Goal: Task Accomplishment & Management: Complete application form

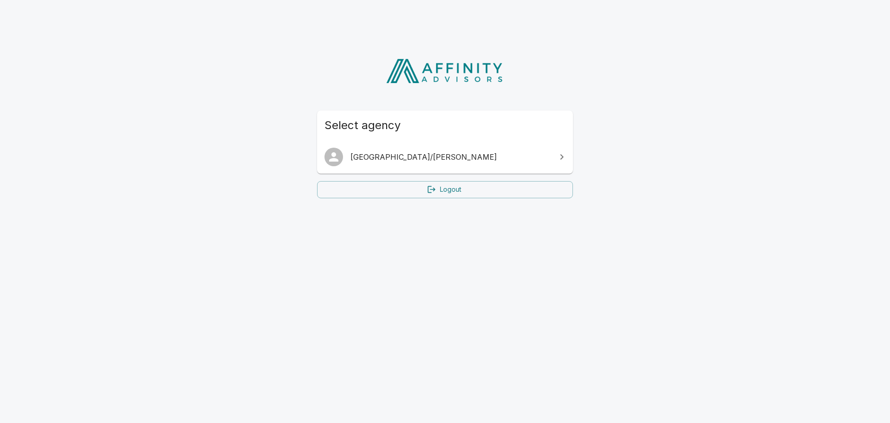
click at [320, 246] on html "Select agency [GEOGRAPHIC_DATA]/[PERSON_NAME] Logout" at bounding box center [445, 123] width 890 height 246
click at [359, 238] on html "Select agency [GEOGRAPHIC_DATA]/[PERSON_NAME] Logout" at bounding box center [445, 123] width 890 height 246
click at [563, 154] on icon at bounding box center [562, 156] width 11 height 11
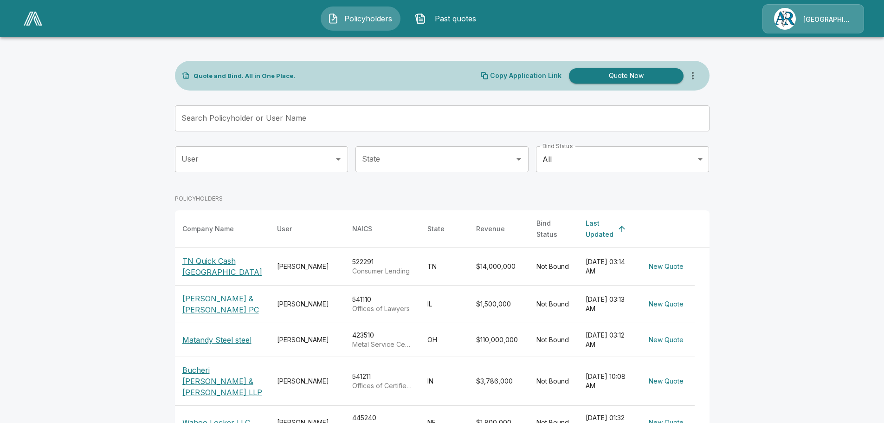
click at [330, 117] on input "Search Policyholder or User Name" at bounding box center [437, 118] width 524 height 26
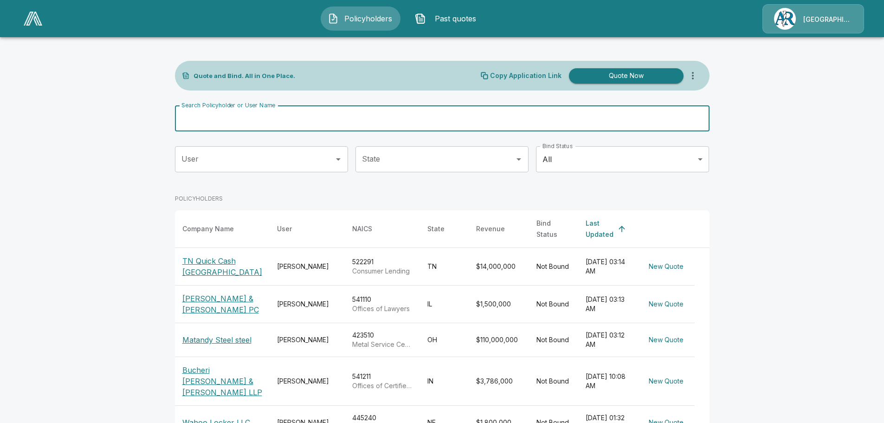
click at [278, 123] on input "Search Policyholder or User Name" at bounding box center [437, 118] width 524 height 26
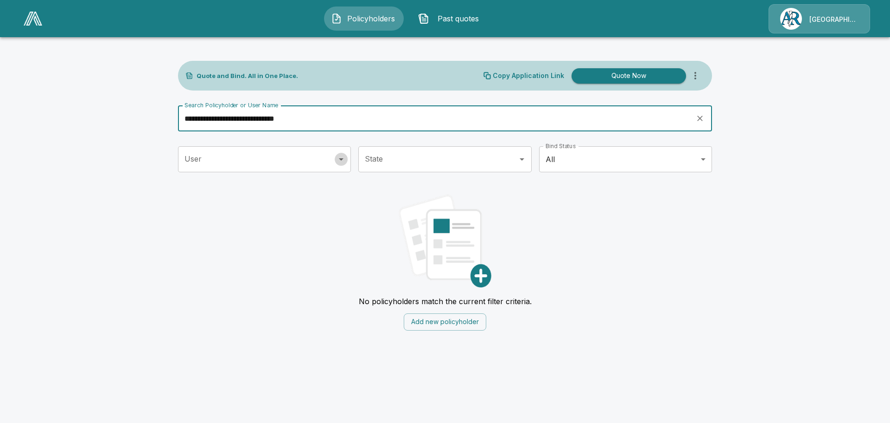
click at [340, 161] on icon "Open" at bounding box center [341, 159] width 11 height 11
type input "**********"
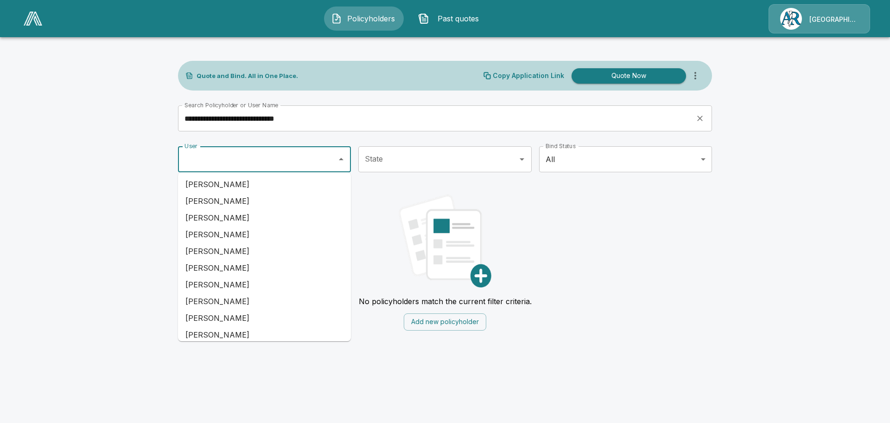
click at [245, 330] on li "Lisa Heffley" at bounding box center [264, 334] width 173 height 17
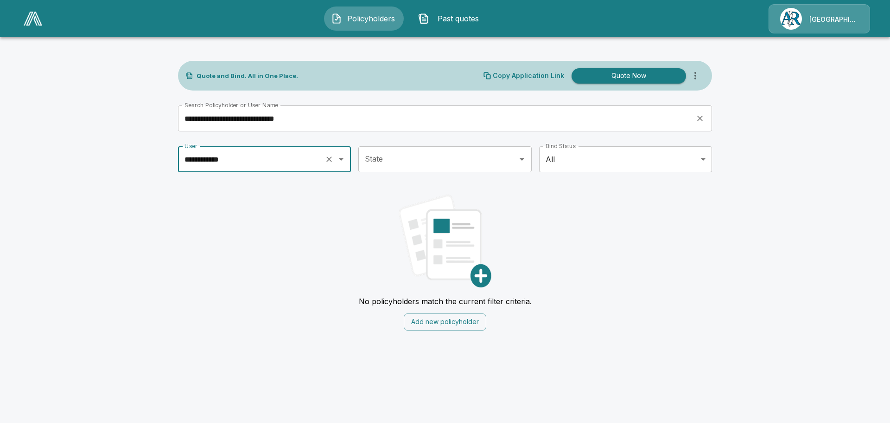
type input "**********"
click at [526, 160] on icon "Open" at bounding box center [522, 159] width 11 height 11
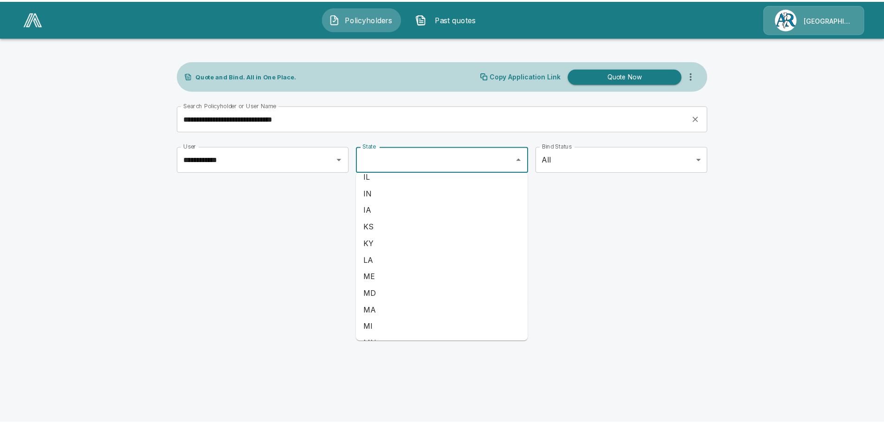
scroll to position [278, 0]
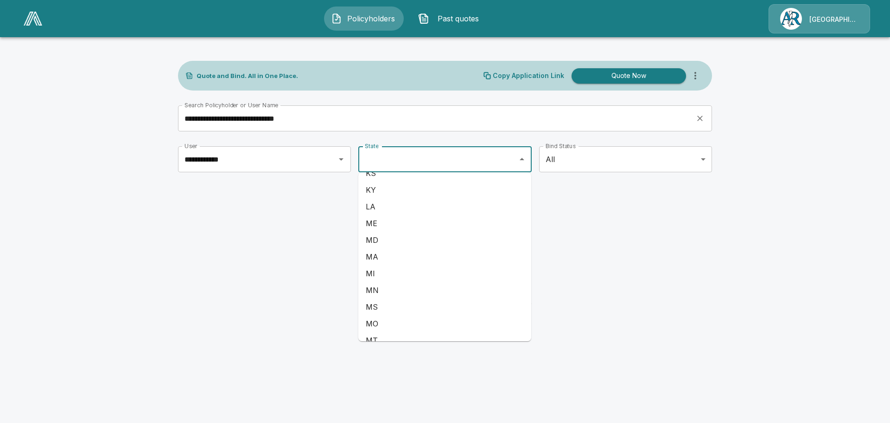
click at [384, 274] on li "MI" at bounding box center [445, 273] width 173 height 17
type input "**"
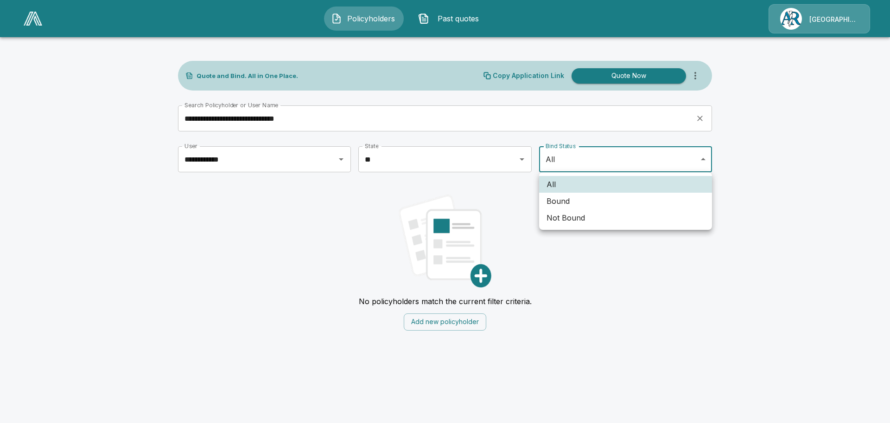
click at [704, 157] on body "**********" at bounding box center [445, 170] width 890 height 341
click at [705, 159] on div at bounding box center [445, 211] width 890 height 423
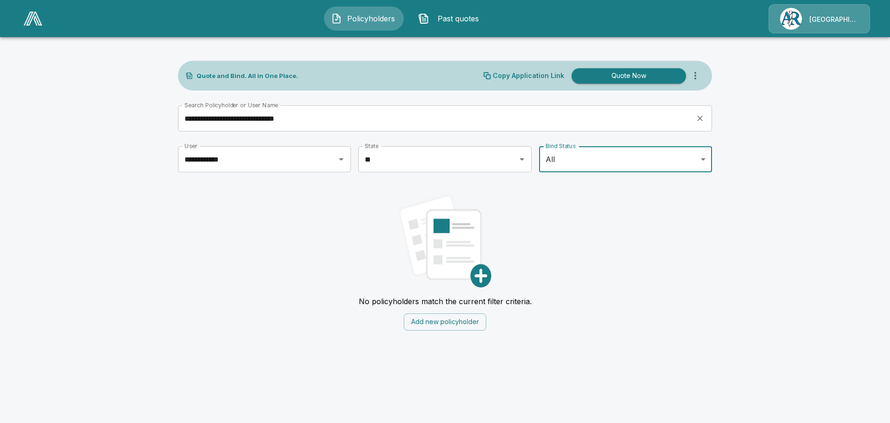
click at [456, 321] on button "Add new policyholder" at bounding box center [445, 321] width 83 height 17
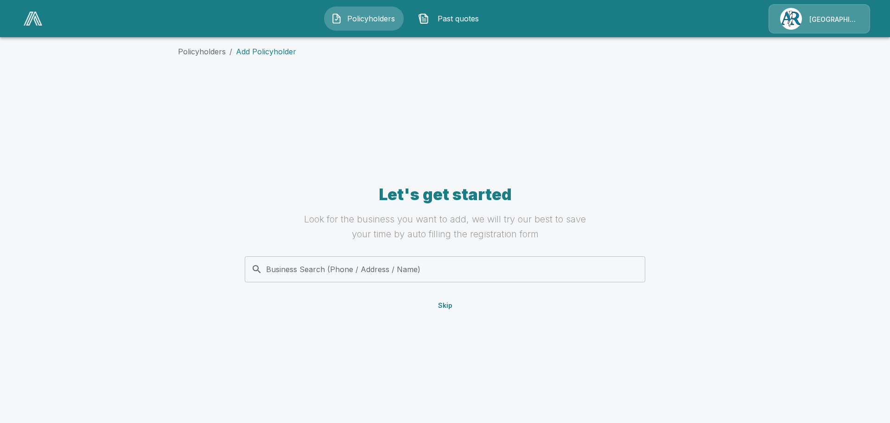
click at [279, 268] on input "Business Search (Phone / Address / Name)" at bounding box center [443, 269] width 389 height 18
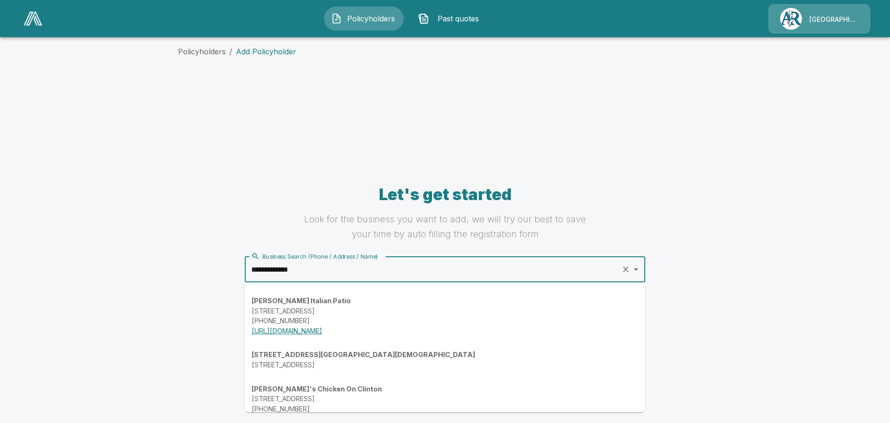
type input "**********"
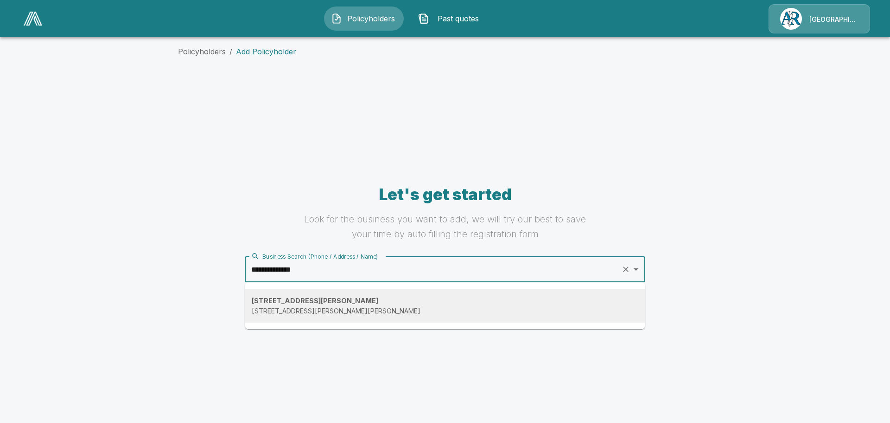
click at [299, 308] on p "115 S Comstock St, Addison, MI 49220, USA" at bounding box center [445, 311] width 387 height 10
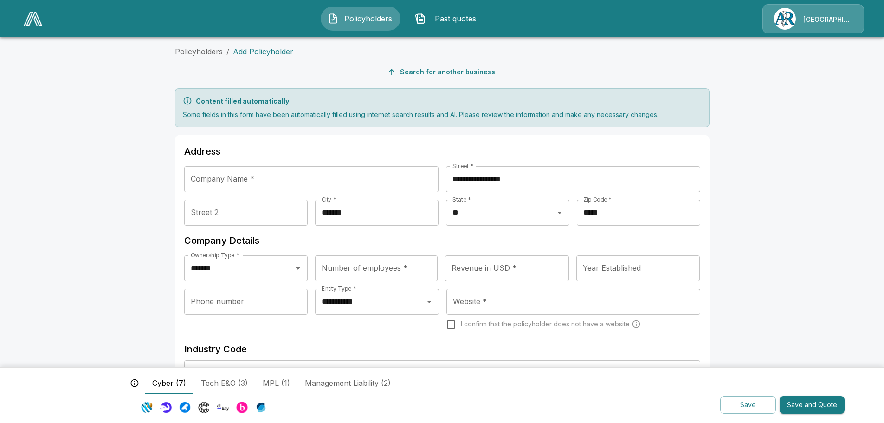
click at [280, 179] on input "Company Name *" at bounding box center [311, 179] width 254 height 26
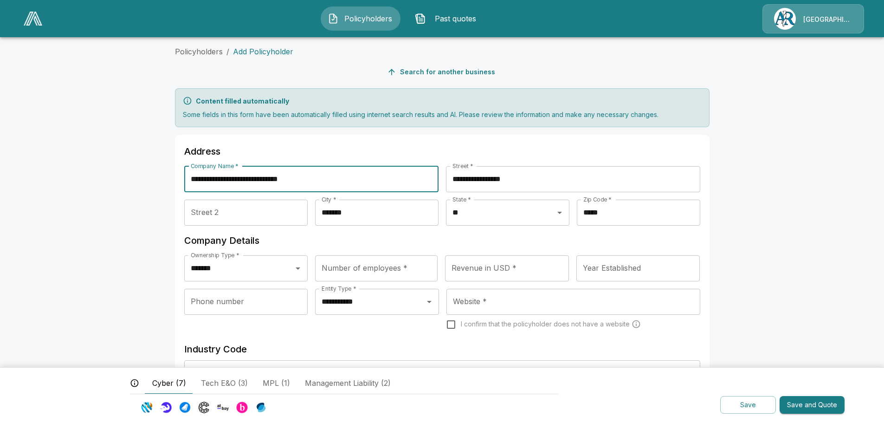
type input "**********"
click at [292, 238] on h6 "Company Details" at bounding box center [442, 240] width 516 height 15
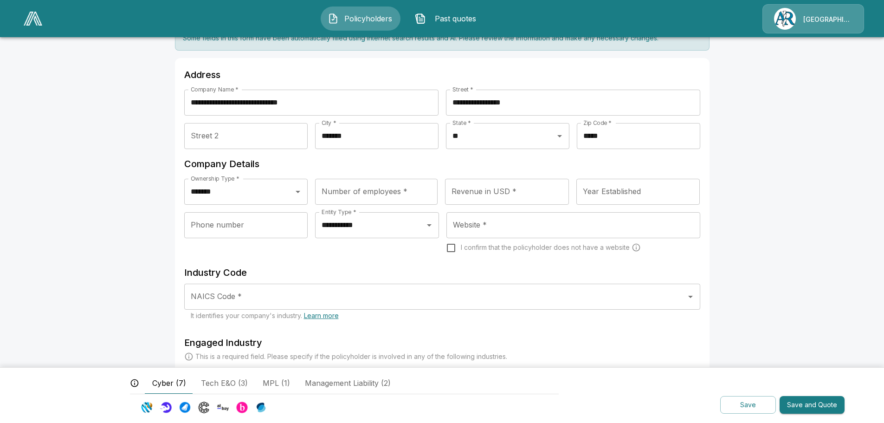
scroll to position [93, 0]
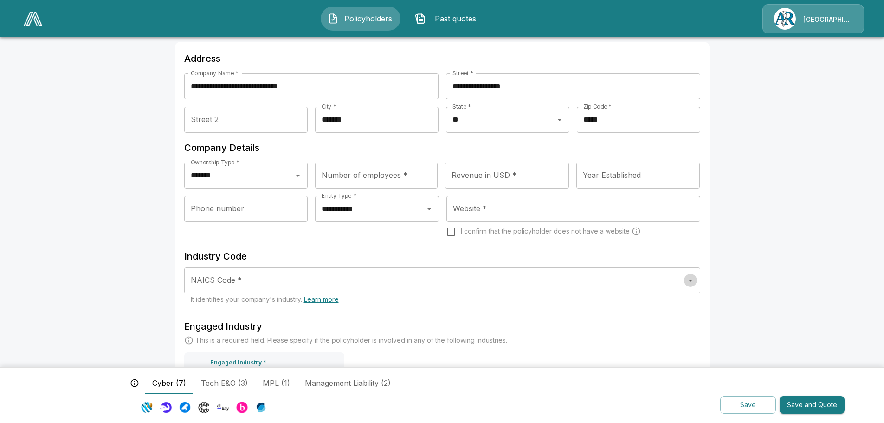
click at [693, 282] on icon "Open" at bounding box center [690, 280] width 11 height 11
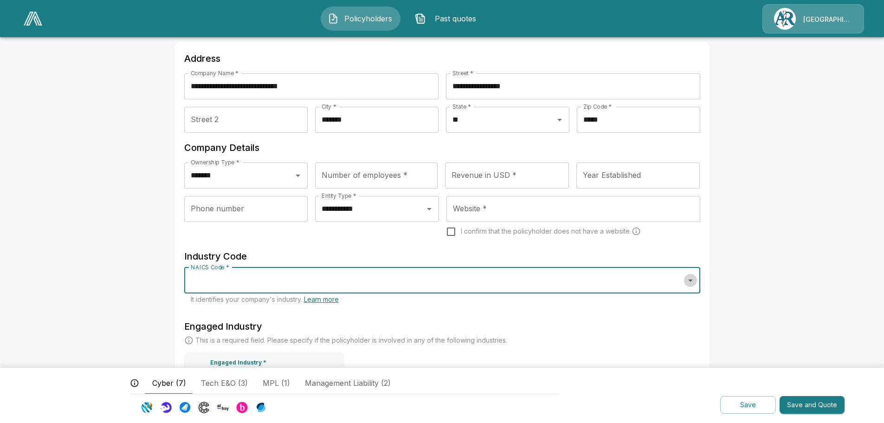
click at [693, 282] on icon "Open" at bounding box center [690, 280] width 11 height 11
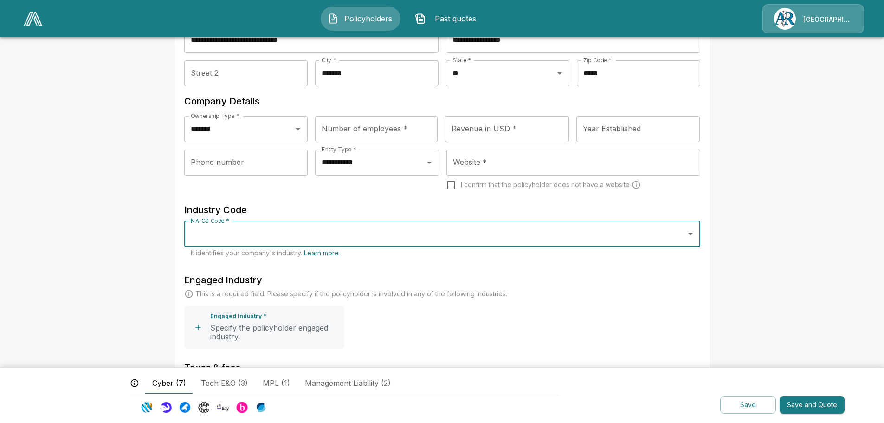
scroll to position [186, 0]
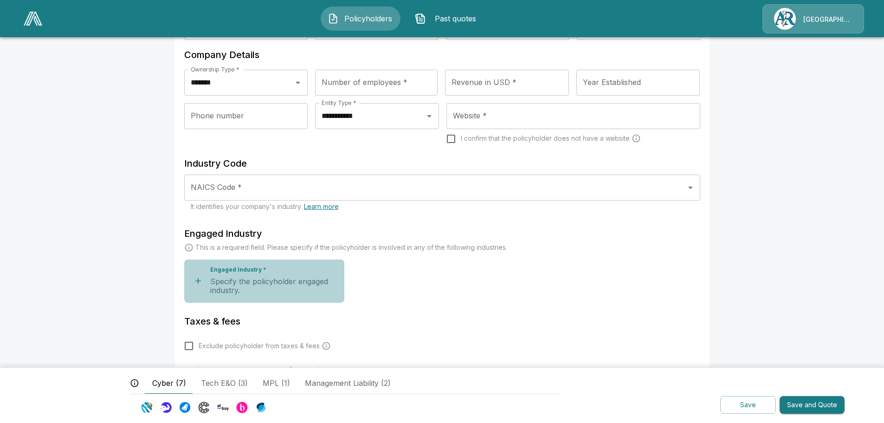
click at [268, 284] on p "Specify the policyholder engaged industry." at bounding box center [275, 286] width 130 height 18
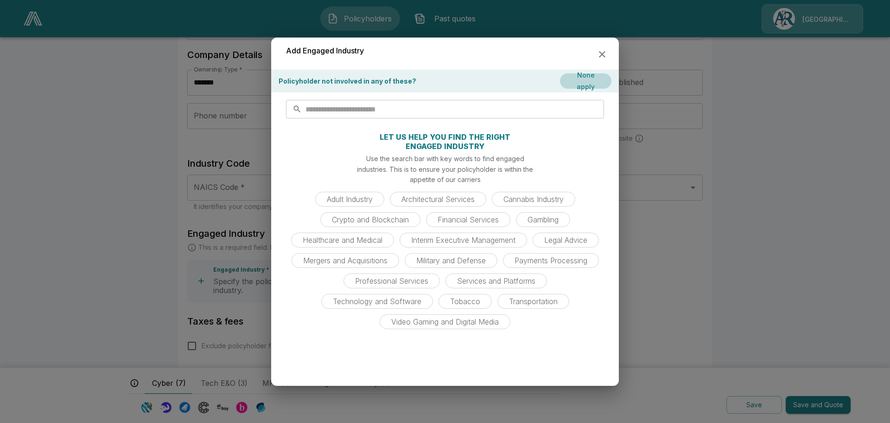
click at [603, 56] on icon "button" at bounding box center [602, 54] width 11 height 11
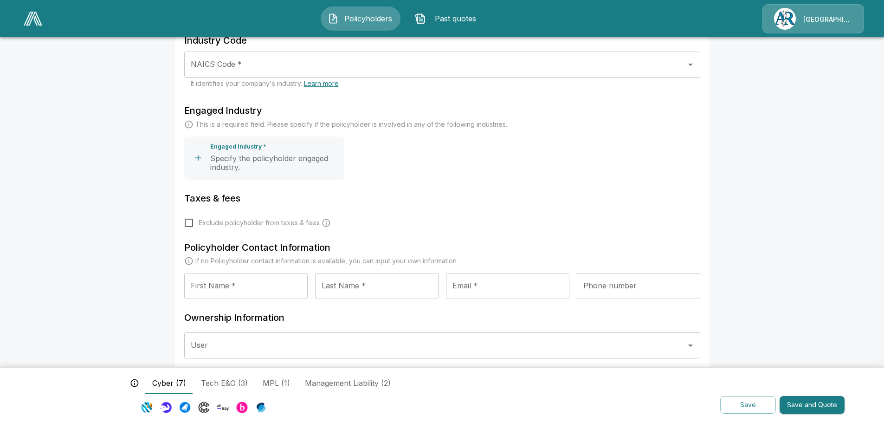
scroll to position [325, 0]
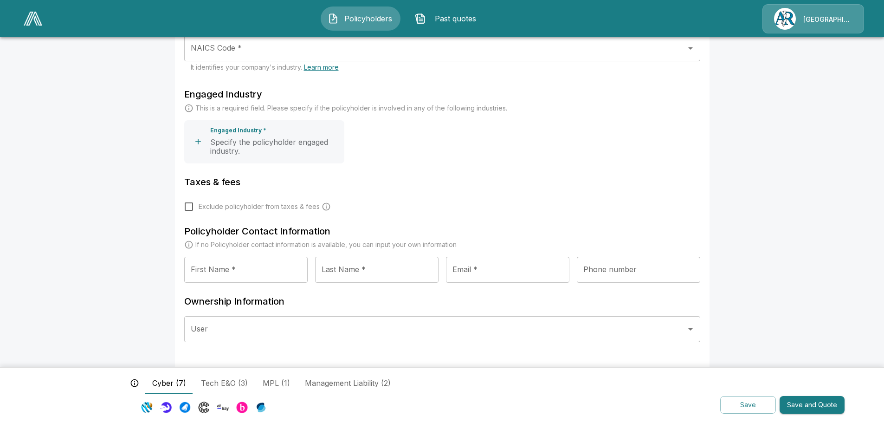
click at [255, 276] on input "First Name *" at bounding box center [245, 269] width 123 height 26
type input "*"
type input "*****"
type input "******"
type input "**********"
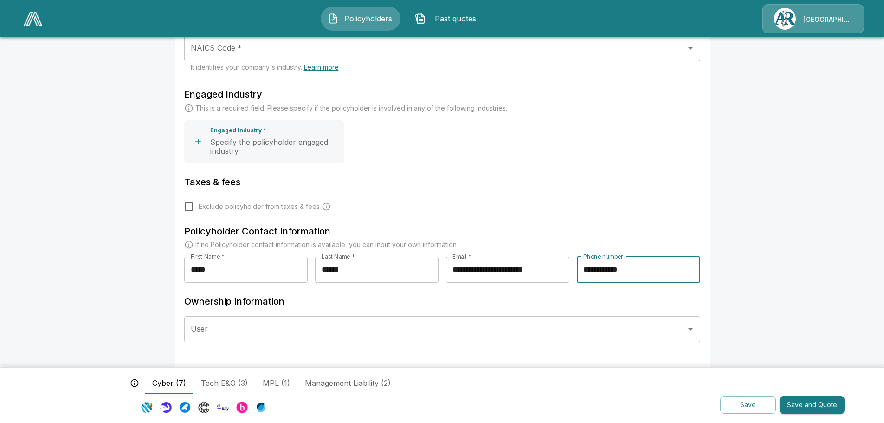
type input "**********"
click at [275, 332] on input "User" at bounding box center [434, 329] width 493 height 18
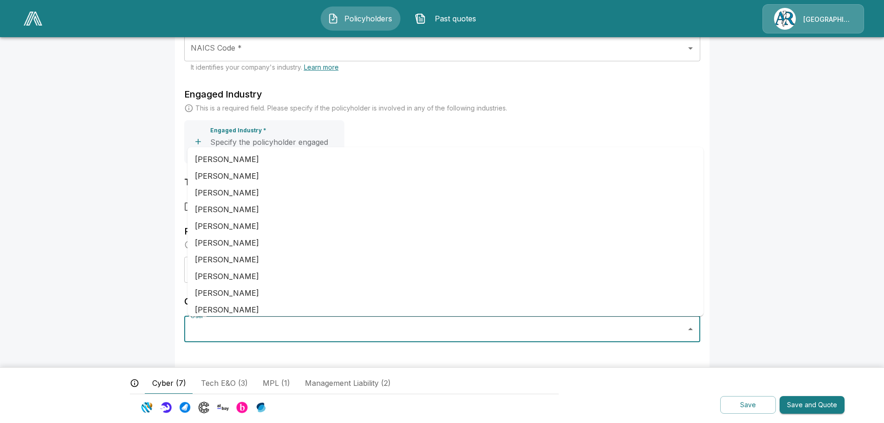
click at [224, 307] on li "Lisa Heffley" at bounding box center [445, 309] width 516 height 17
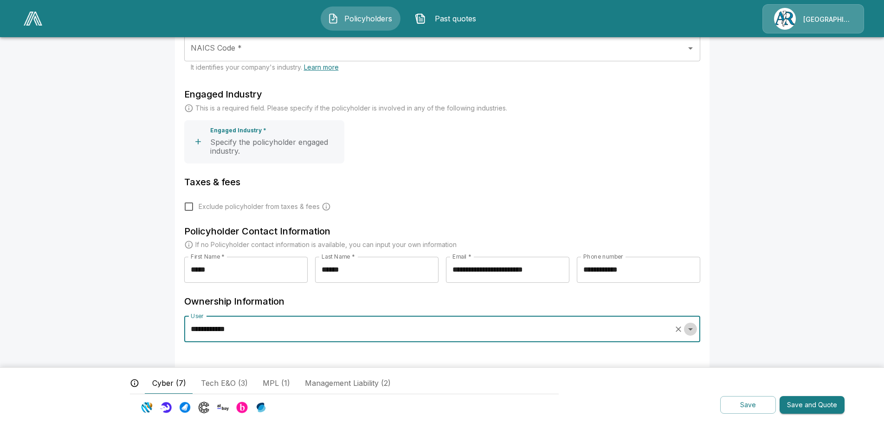
click at [695, 330] on icon "Open" at bounding box center [690, 328] width 11 height 11
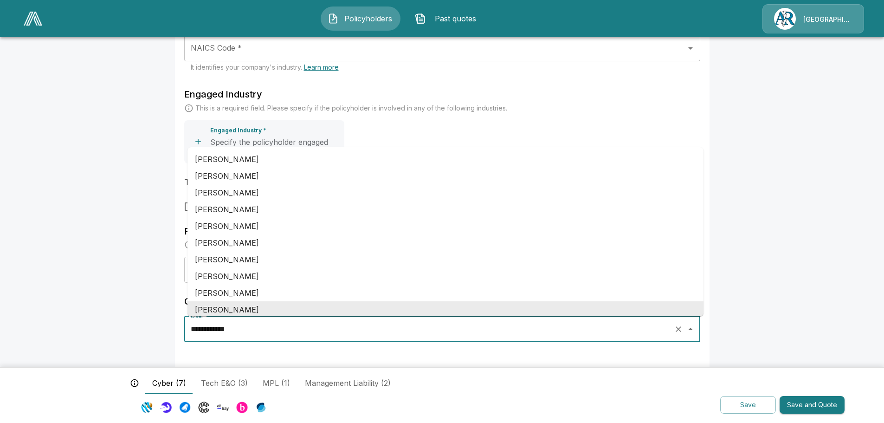
scroll to position [2, 0]
click at [667, 244] on li "Essie Bennett" at bounding box center [445, 240] width 516 height 17
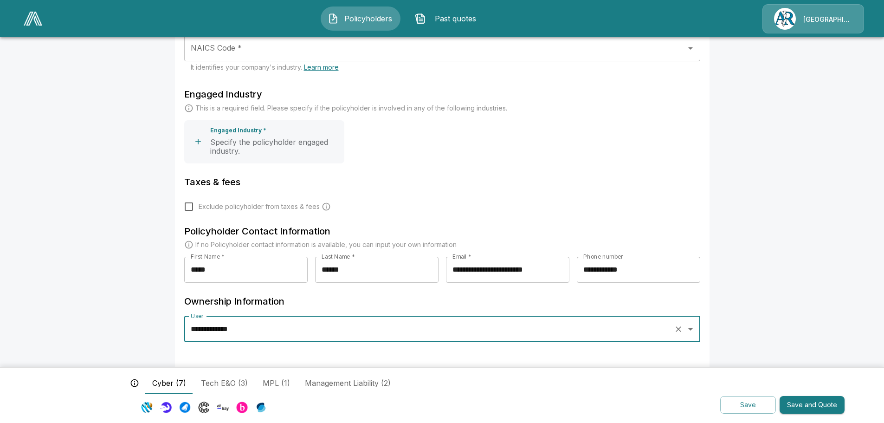
click at [691, 329] on icon "Open" at bounding box center [690, 328] width 11 height 11
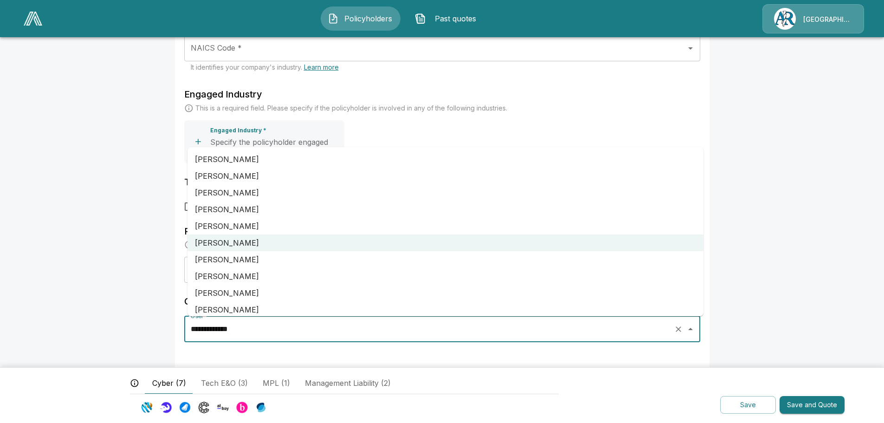
click at [234, 306] on li "Lisa Heffley" at bounding box center [445, 309] width 516 height 17
type input "**********"
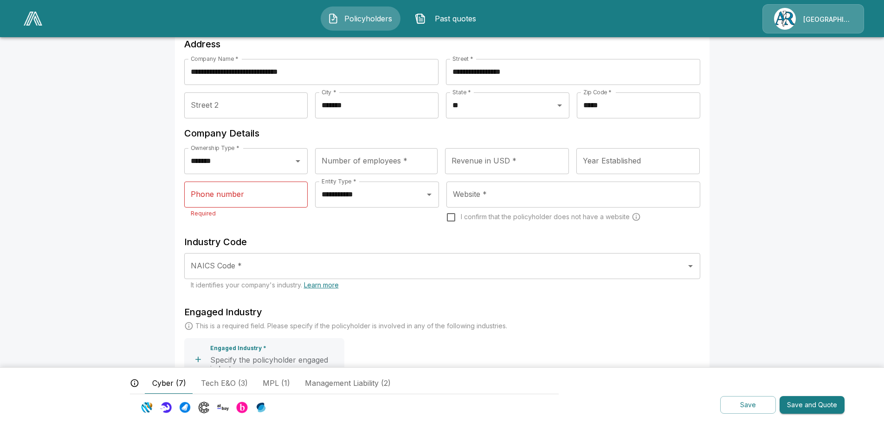
scroll to position [93, 0]
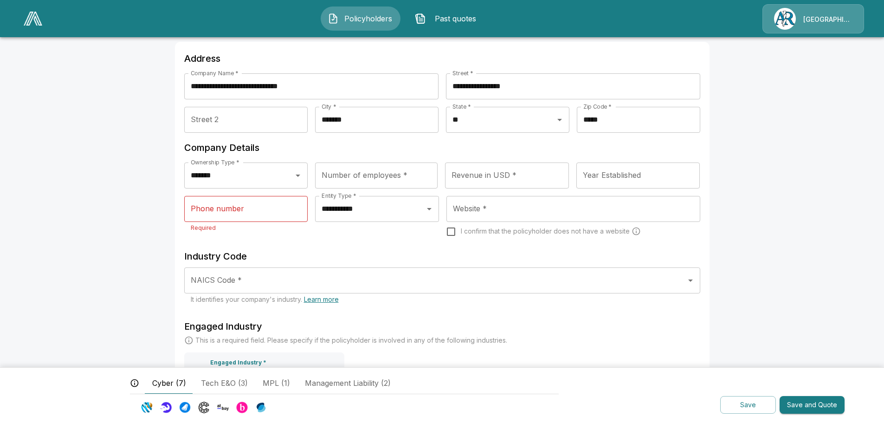
click at [238, 212] on input "Phone number" at bounding box center [246, 209] width 124 height 26
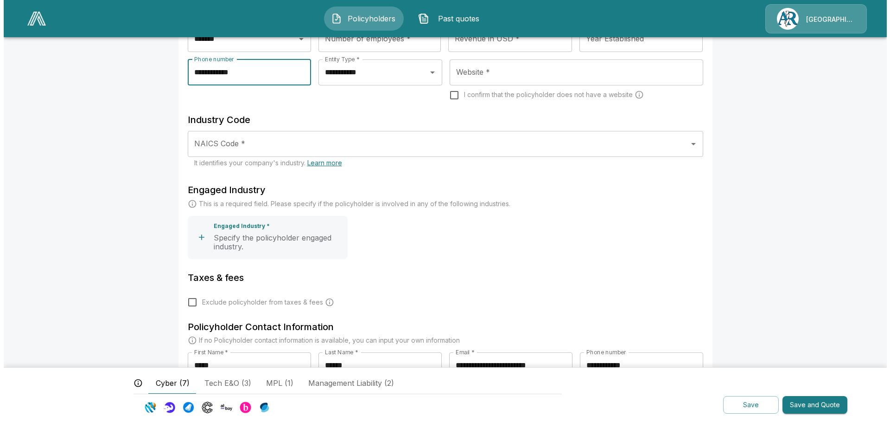
scroll to position [232, 0]
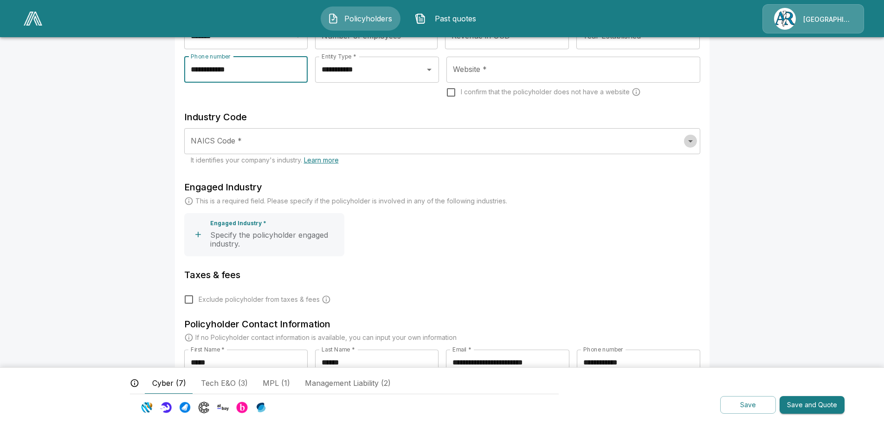
click at [692, 143] on icon "Open" at bounding box center [690, 140] width 11 height 11
type input "**********"
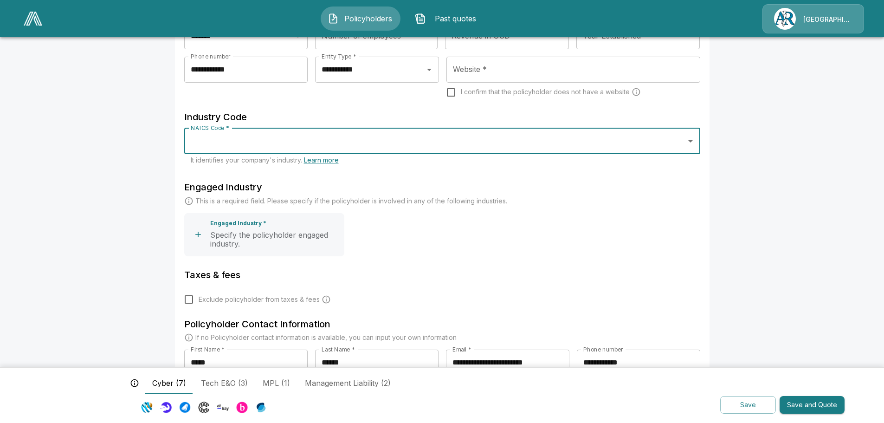
click at [692, 143] on icon "Open" at bounding box center [690, 140] width 11 height 11
click at [199, 235] on icon "button" at bounding box center [197, 234] width 9 height 9
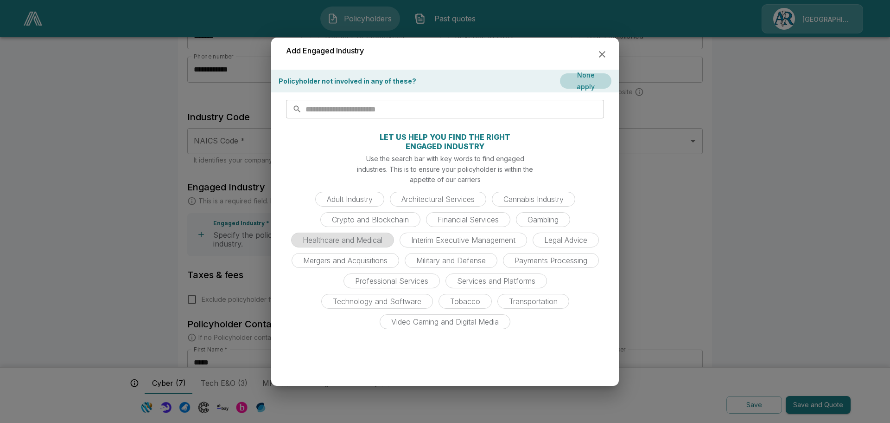
click at [341, 241] on span "Healthcare and Medical" at bounding box center [342, 239] width 91 height 9
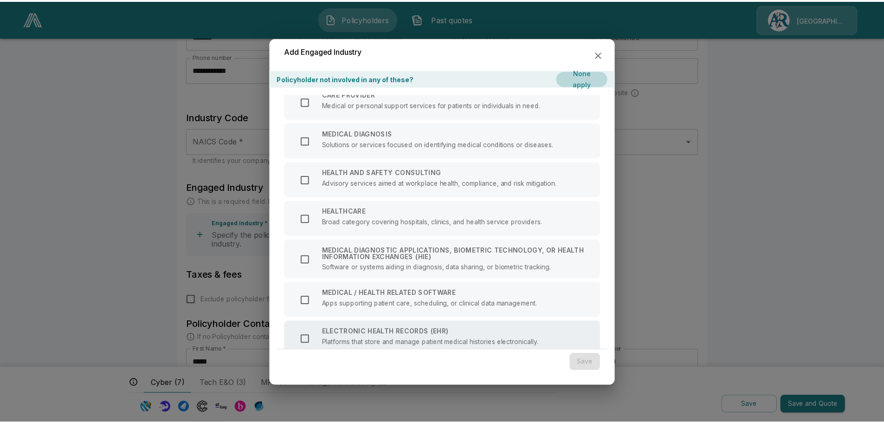
scroll to position [0, 0]
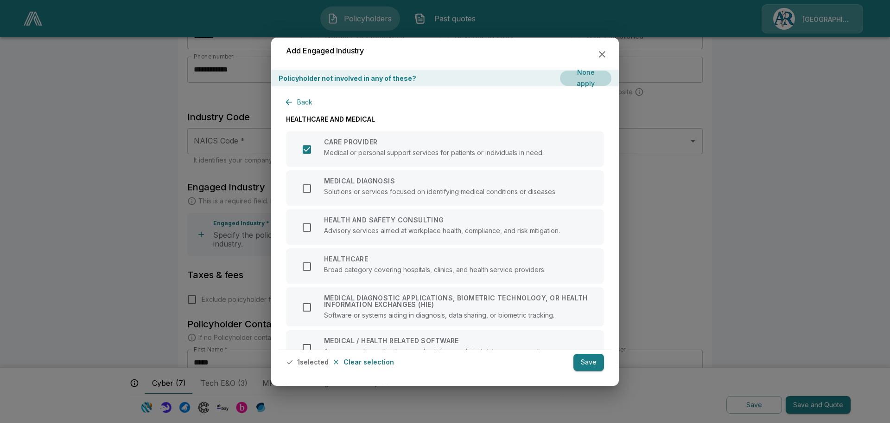
click at [589, 365] on button "Save" at bounding box center [589, 361] width 31 height 17
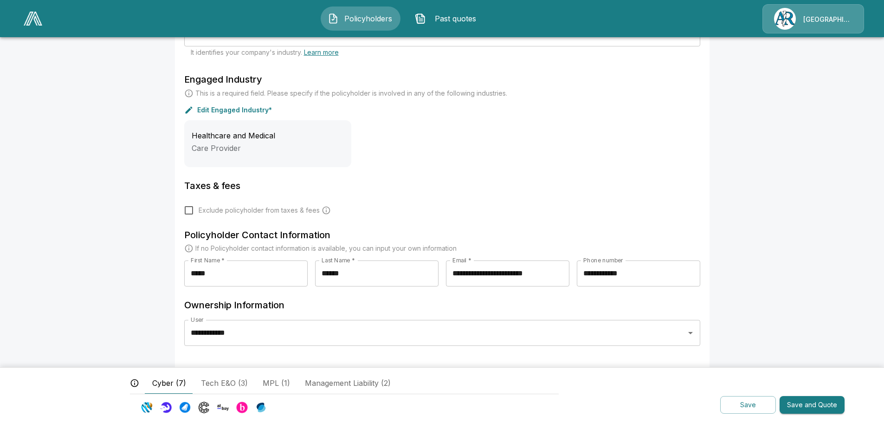
scroll to position [343, 0]
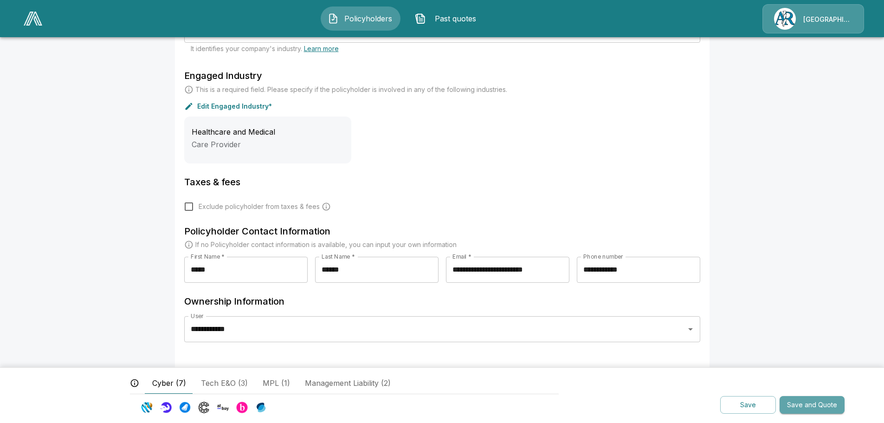
click at [806, 407] on button "Save and Quote" at bounding box center [811, 405] width 65 height 18
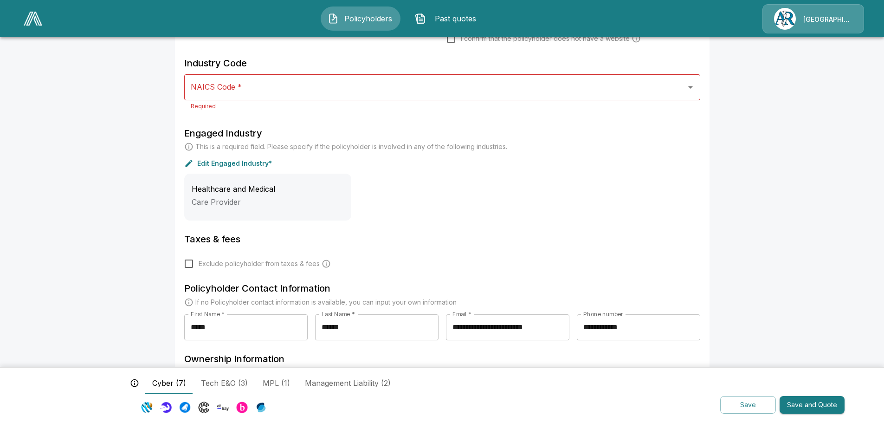
scroll to position [179, 0]
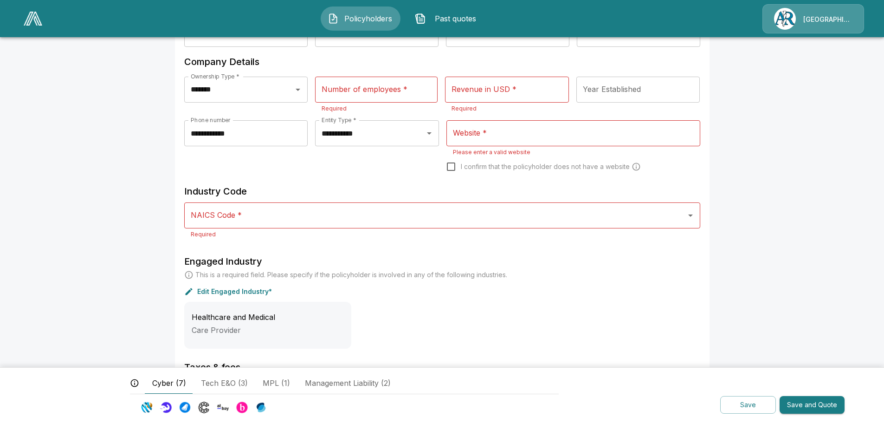
click at [295, 225] on div "NAICS Code *" at bounding box center [442, 215] width 516 height 26
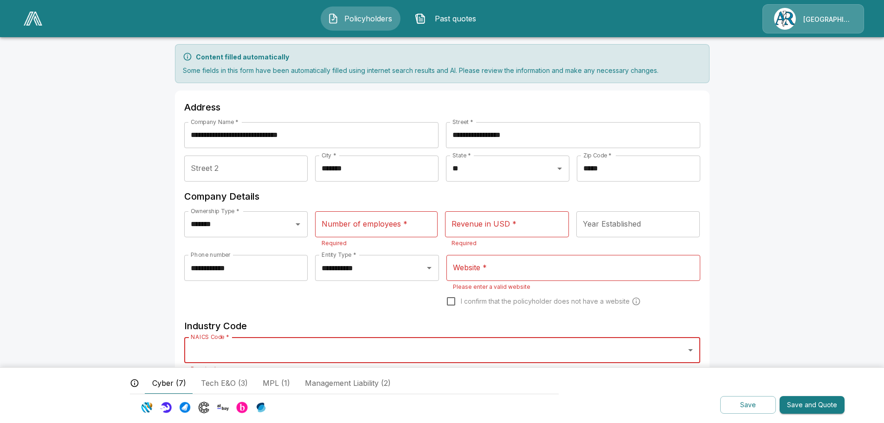
scroll to position [39, 0]
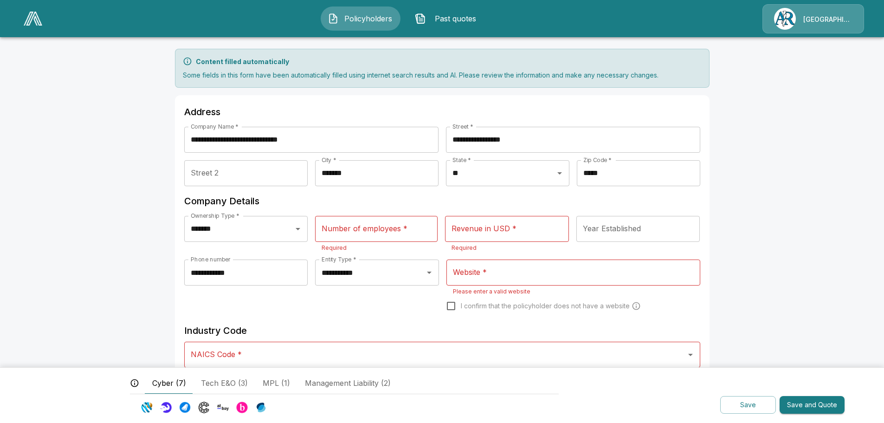
click at [556, 233] on input "Revenue in USD *" at bounding box center [507, 229] width 124 height 26
type input "********"
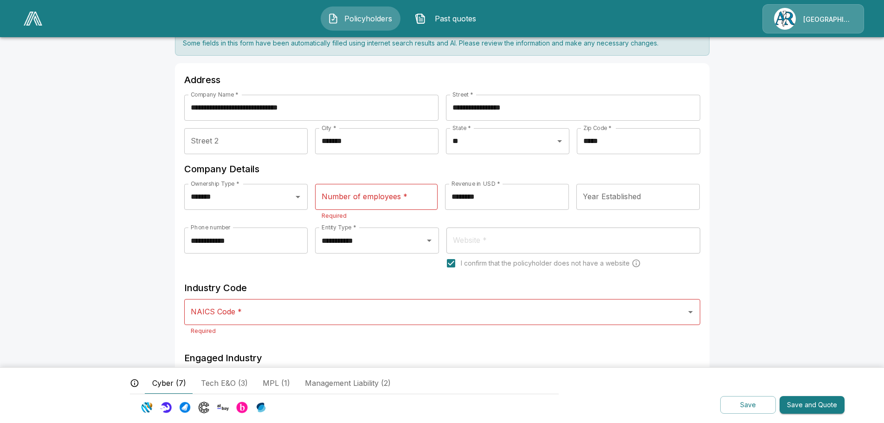
scroll to position [86, 0]
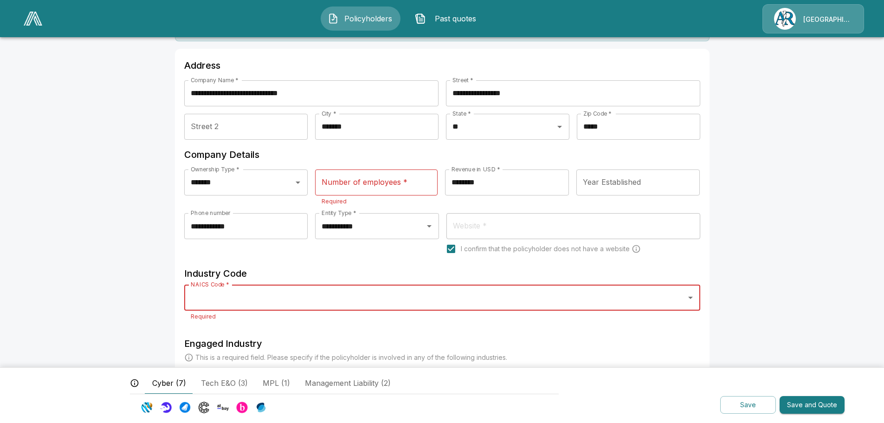
click at [320, 301] on input "NAICS Code *" at bounding box center [434, 297] width 493 height 18
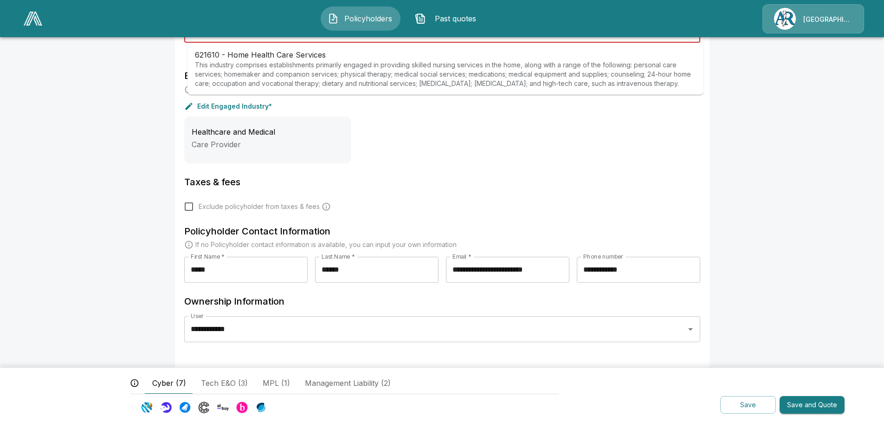
scroll to position [75, 0]
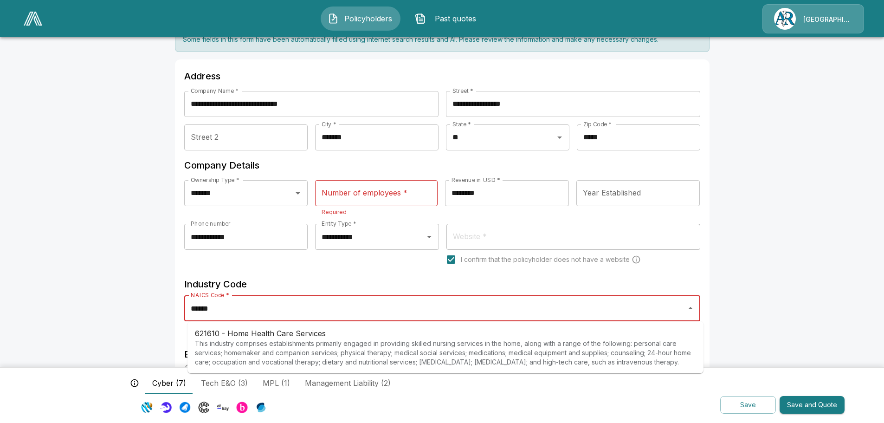
type input "******"
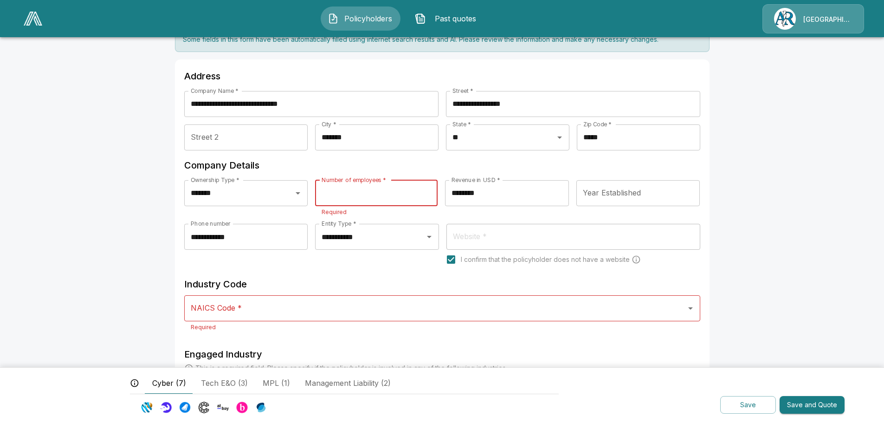
click at [403, 194] on input "Number of employees *" at bounding box center [376, 193] width 122 height 26
click at [354, 194] on input "Number of employees *" at bounding box center [376, 193] width 122 height 26
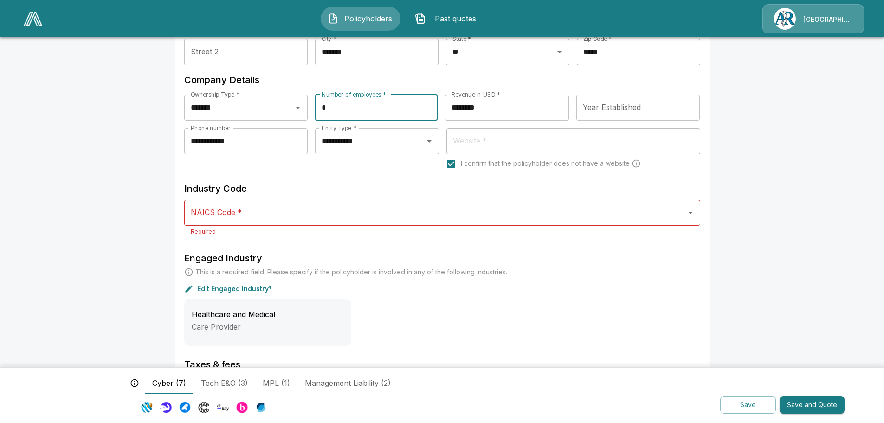
scroll to position [168, 0]
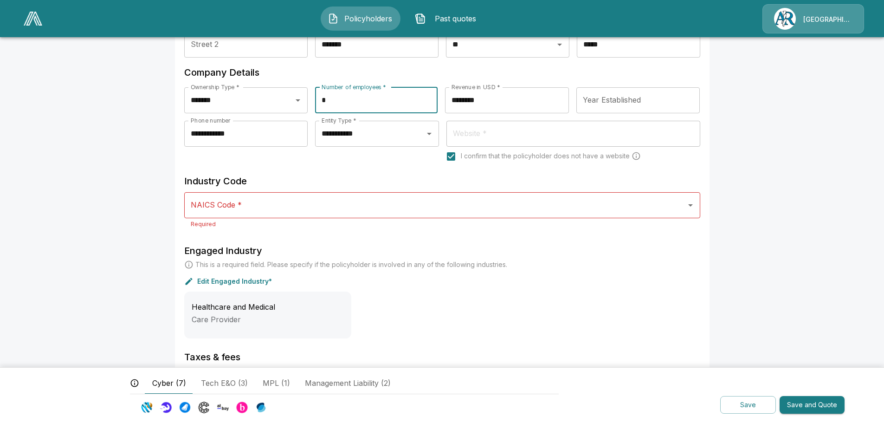
type input "*"
click at [242, 208] on input "NAICS Code *" at bounding box center [434, 205] width 493 height 18
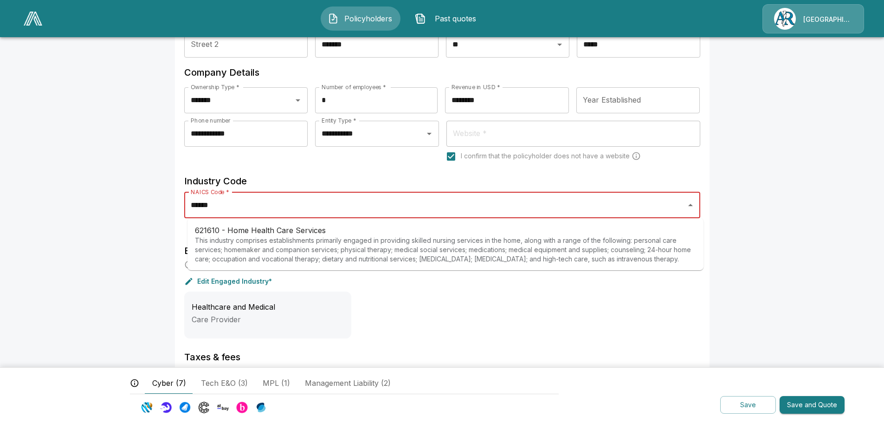
click at [310, 244] on p "This industry comprises establishments primarily engaged in providing skilled n…" at bounding box center [445, 250] width 501 height 28
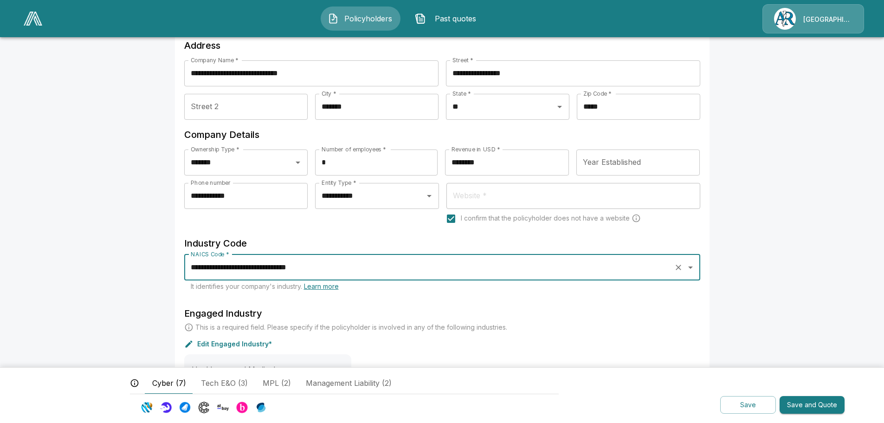
scroll to position [111, 0]
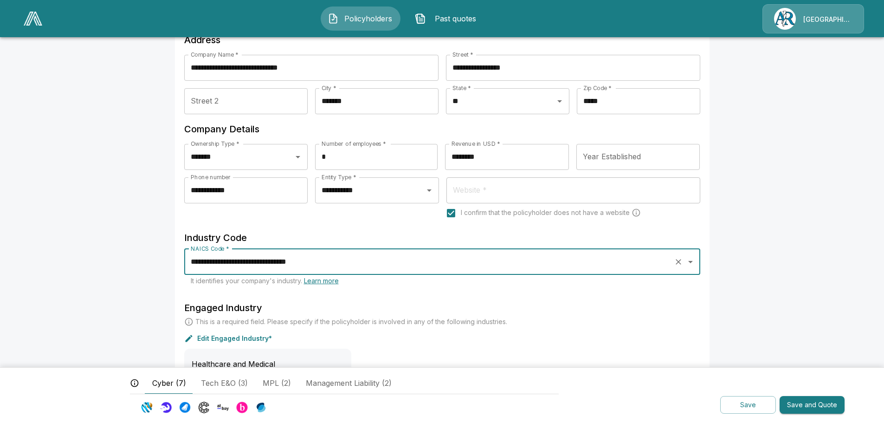
type input "**********"
click at [798, 403] on button "Save and Quote" at bounding box center [811, 405] width 65 height 18
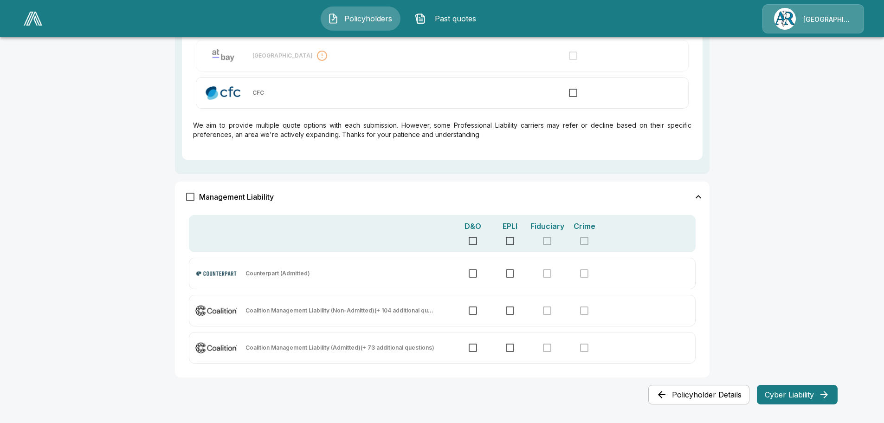
scroll to position [592, 0]
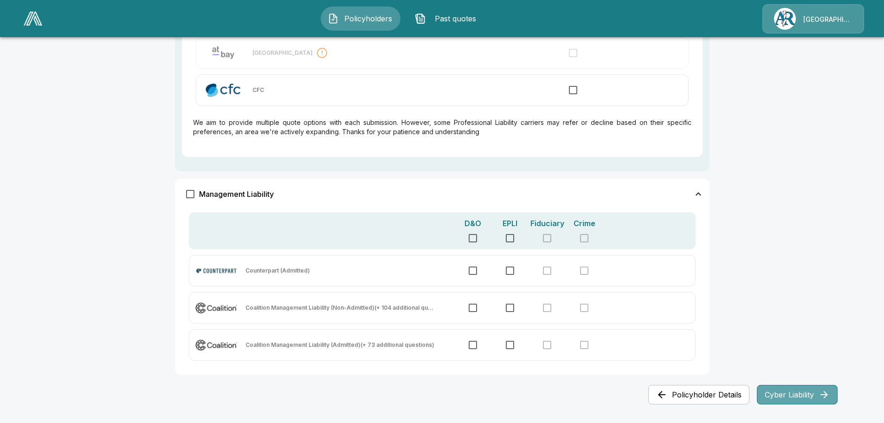
click at [788, 391] on button "Cyber Liability" at bounding box center [796, 393] width 81 height 19
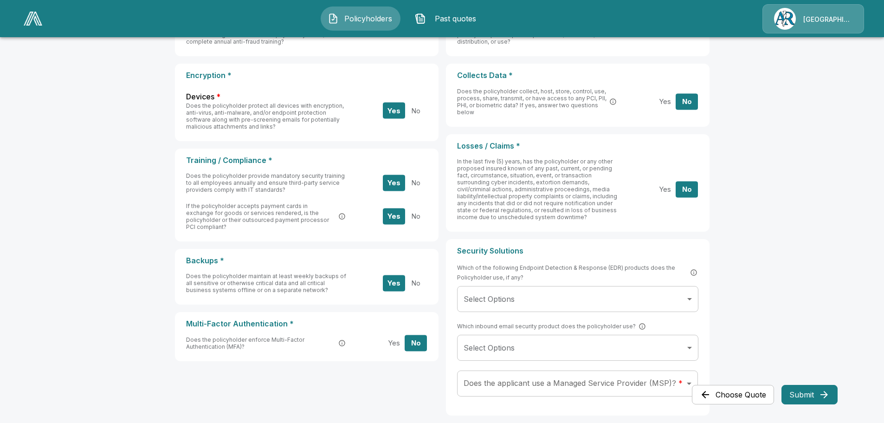
scroll to position [186, 0]
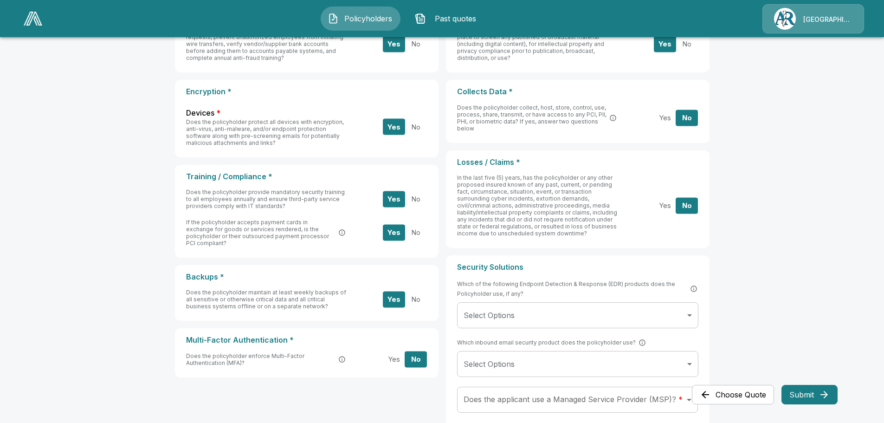
click at [421, 293] on button "No" at bounding box center [415, 299] width 22 height 16
click at [418, 197] on button "No" at bounding box center [415, 199] width 22 height 16
click at [421, 231] on button "No" at bounding box center [415, 232] width 22 height 16
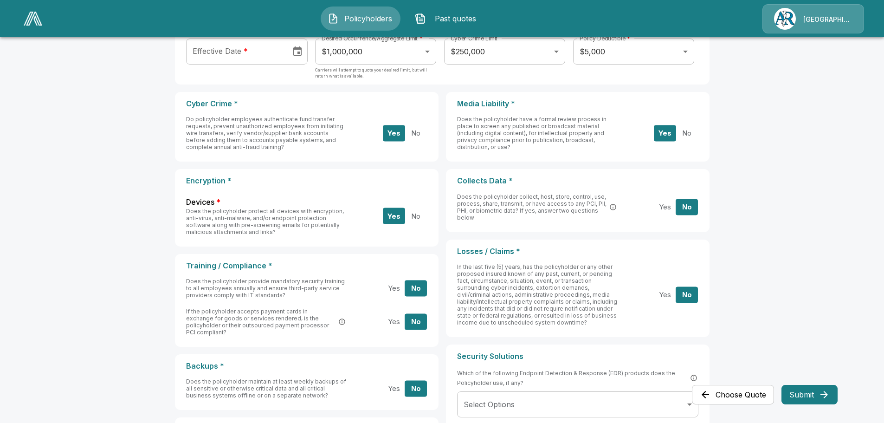
scroll to position [93, 0]
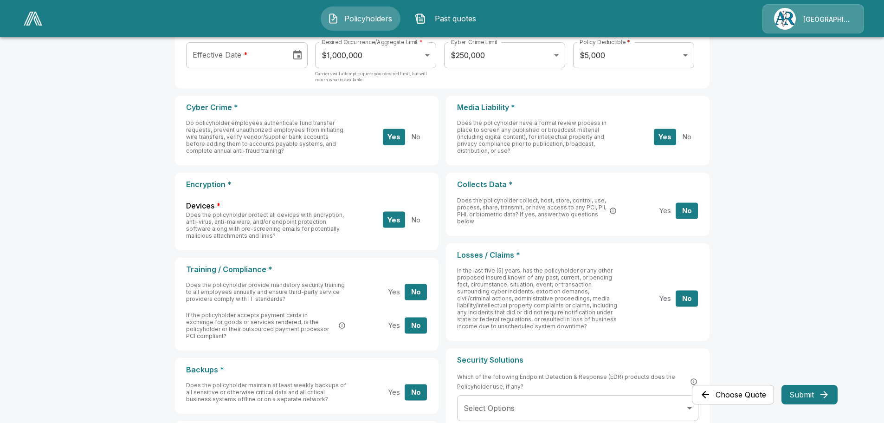
click at [694, 135] on button "No" at bounding box center [686, 136] width 22 height 16
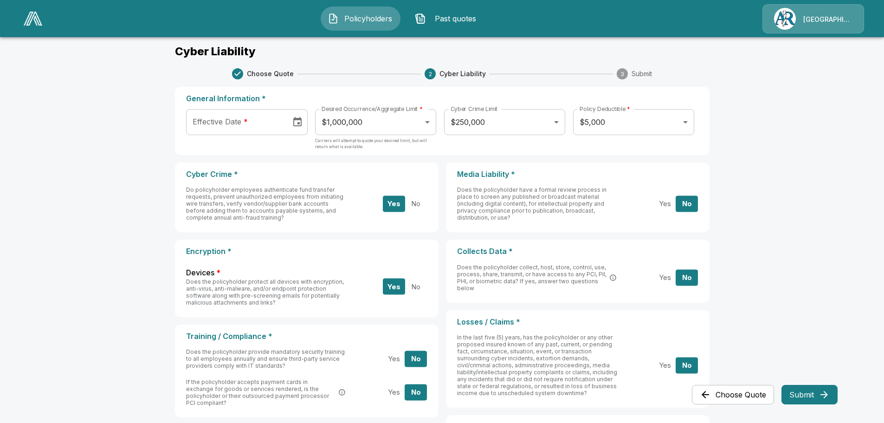
scroll to position [0, 0]
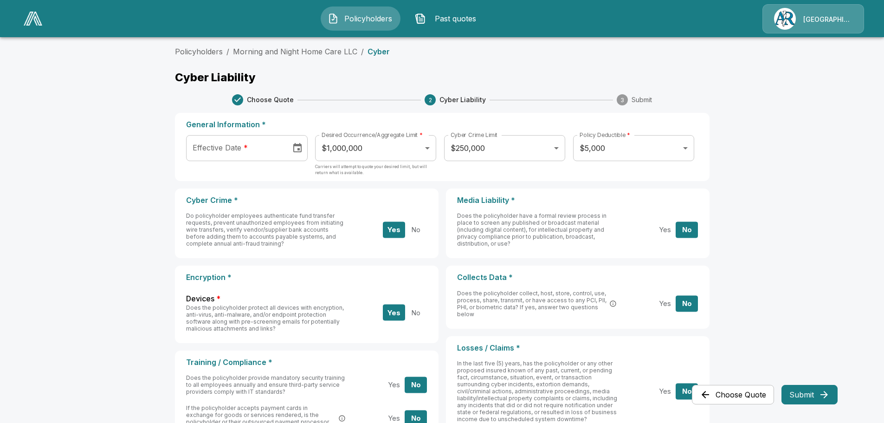
click at [449, 58] on div "Policyholders / Morning and Night Home Care LLC / Cyber Cyber Liability Choose …" at bounding box center [442, 348] width 557 height 627
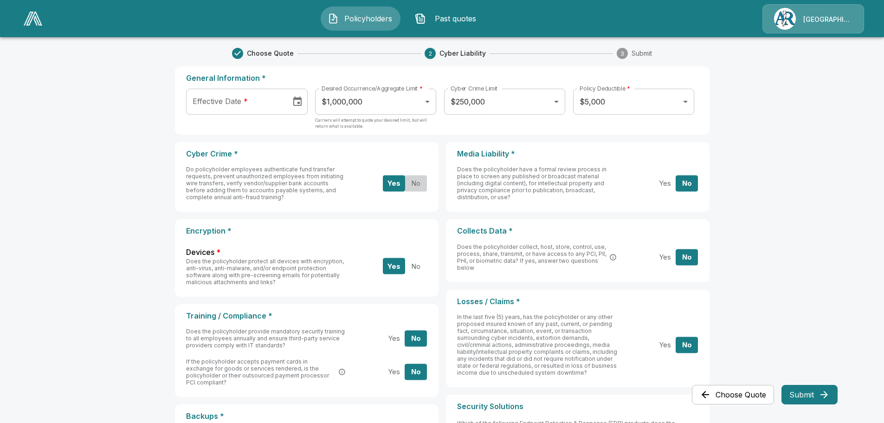
click at [422, 180] on button "No" at bounding box center [415, 183] width 22 height 16
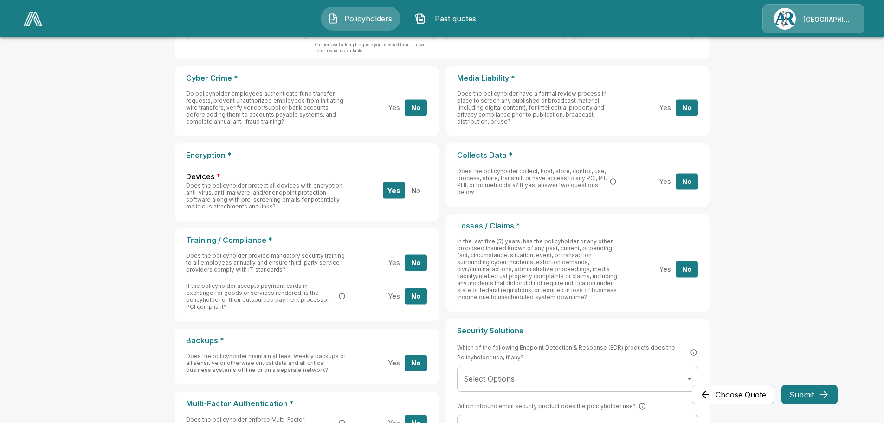
scroll to position [139, 0]
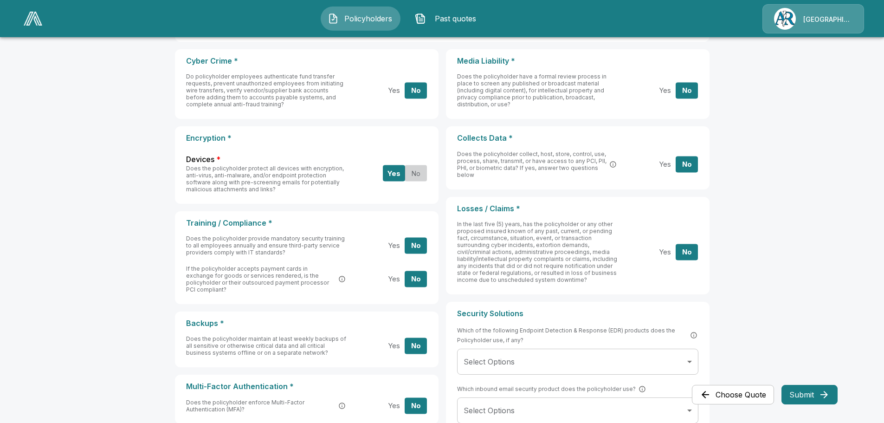
click at [420, 173] on button "No" at bounding box center [415, 173] width 22 height 16
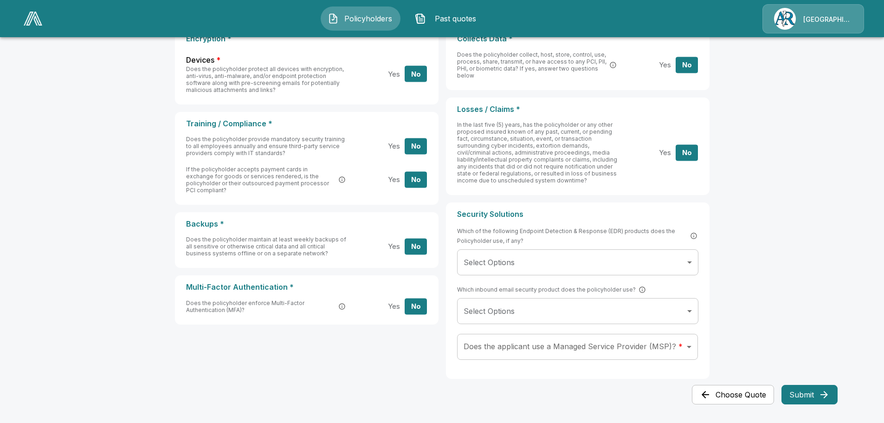
scroll to position [239, 0]
click at [692, 348] on body "Policyholders Past quotes Arlington/Roe Policyholders / Morning and Night Home …" at bounding box center [442, 91] width 884 height 661
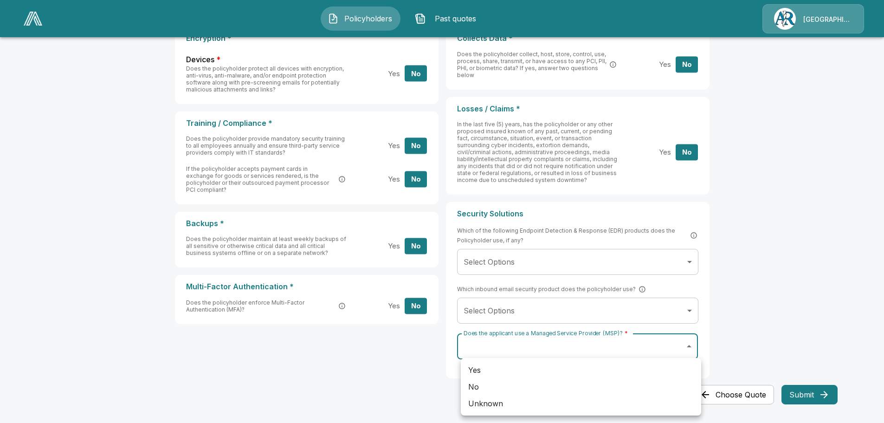
click at [692, 348] on div at bounding box center [442, 211] width 884 height 423
click at [691, 345] on body "Policyholders Past quotes Arlington/Roe Policyholders / Morning and Night Home …" at bounding box center [442, 91] width 884 height 661
click at [485, 389] on li "No" at bounding box center [581, 386] width 240 height 17
type input "**"
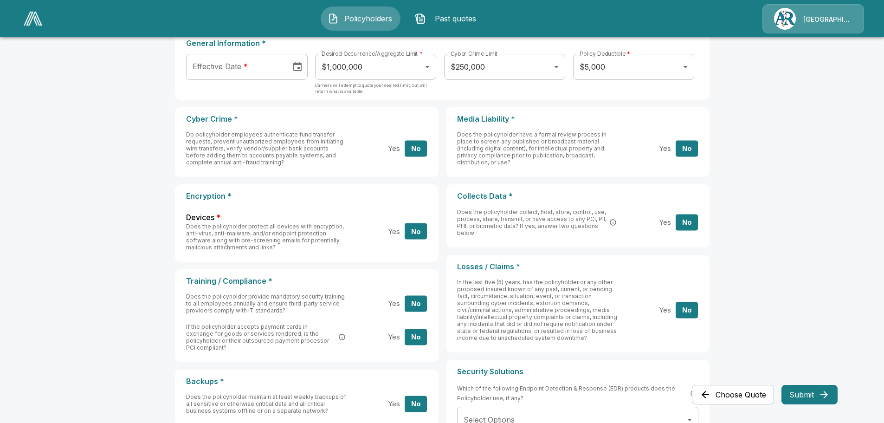
scroll to position [232, 0]
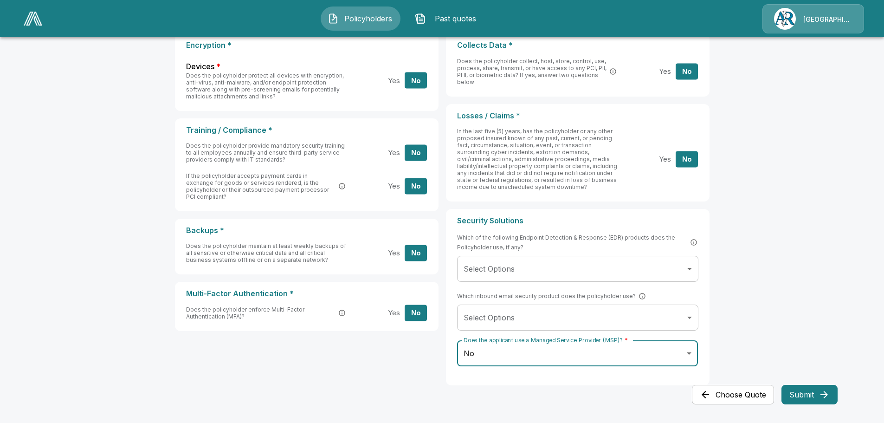
click at [720, 396] on button "Choose Quote" at bounding box center [733, 393] width 82 height 19
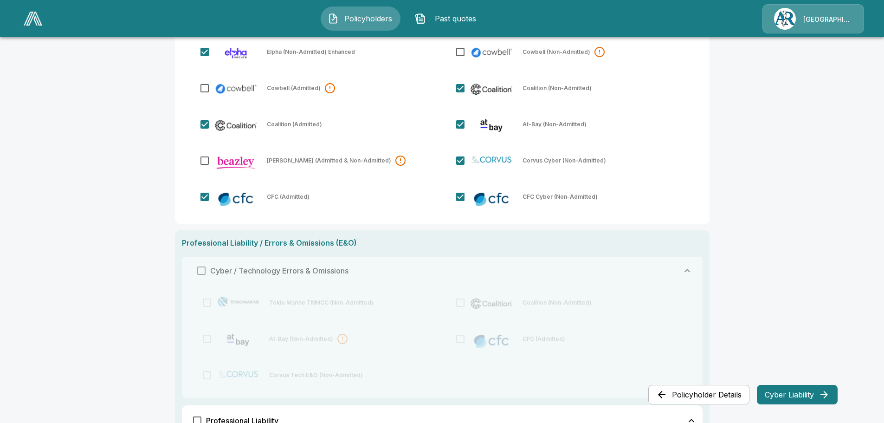
scroll to position [0, 0]
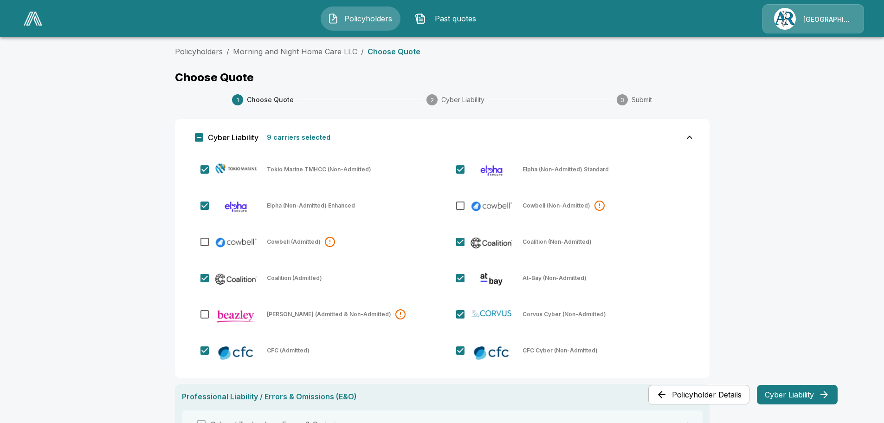
click at [319, 52] on link "Morning and Night Home Care LLC" at bounding box center [295, 51] width 124 height 9
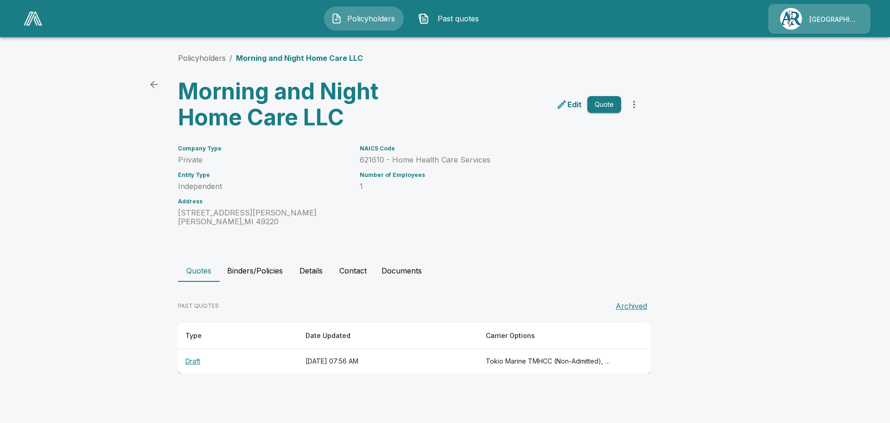
click at [523, 131] on div "Policyholders / Morning and Night Home Care LLC Morning and Night Home Care LLC…" at bounding box center [445, 213] width 557 height 356
